Goal: Task Accomplishment & Management: Manage account settings

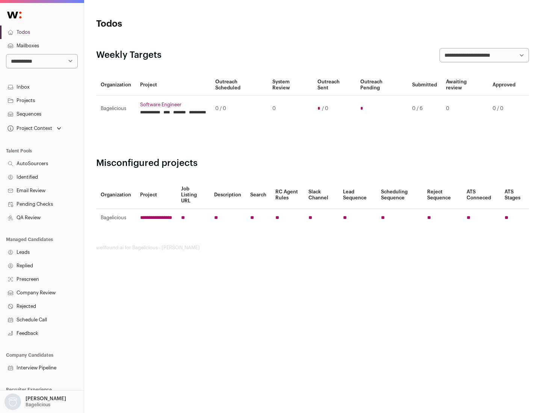
click at [42, 100] on link "Projects" at bounding box center [42, 101] width 84 height 14
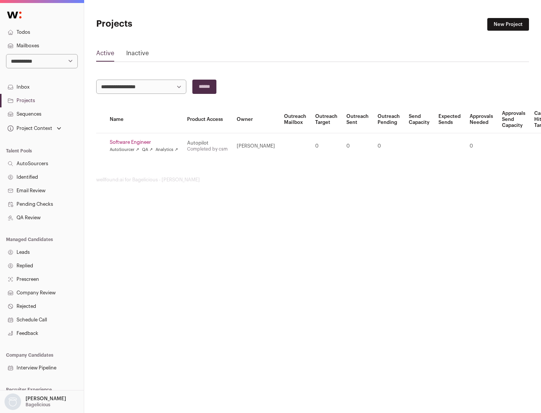
click at [146, 142] on link "Software Engineer" at bounding box center [144, 142] width 68 height 6
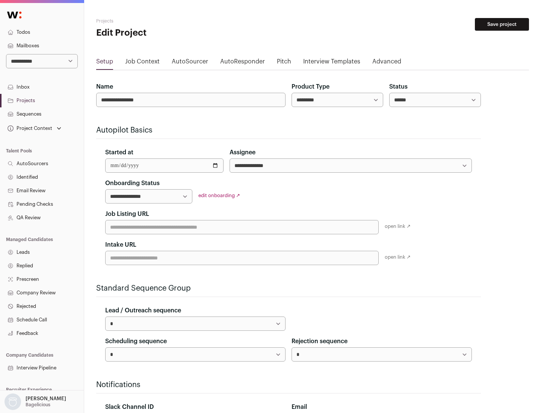
click at [502, 24] on button "Save project" at bounding box center [502, 24] width 54 height 13
